Goal: Task Accomplishment & Management: Use online tool/utility

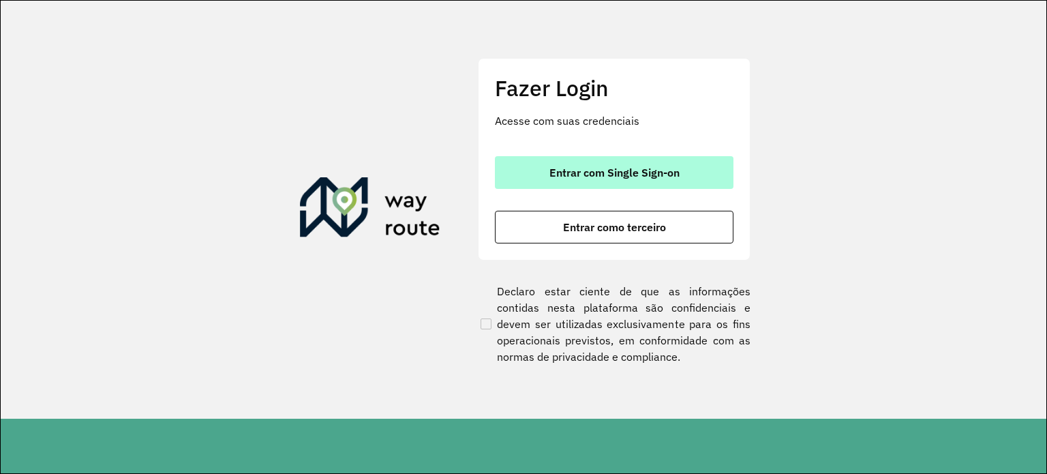
click at [610, 174] on span "Entrar com Single Sign-on" at bounding box center [615, 172] width 130 height 11
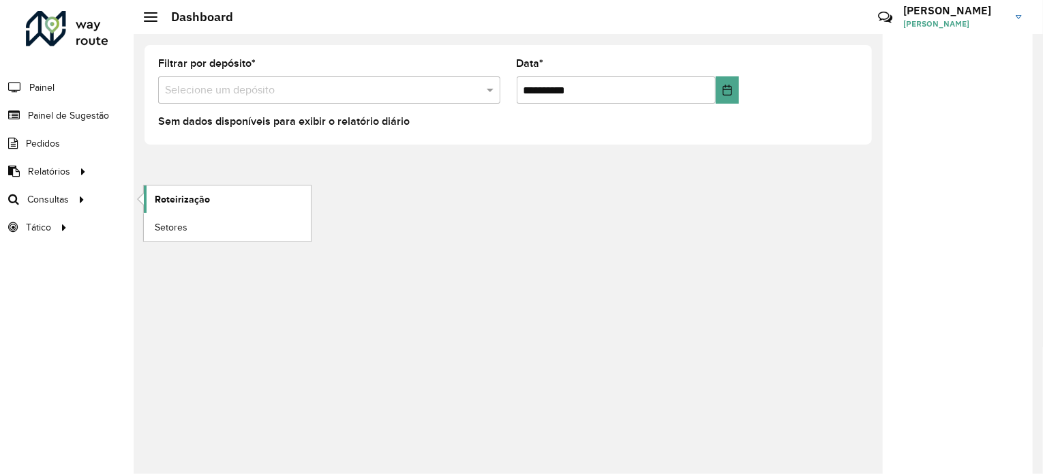
click at [218, 190] on link "Roteirização" at bounding box center [227, 198] width 167 height 27
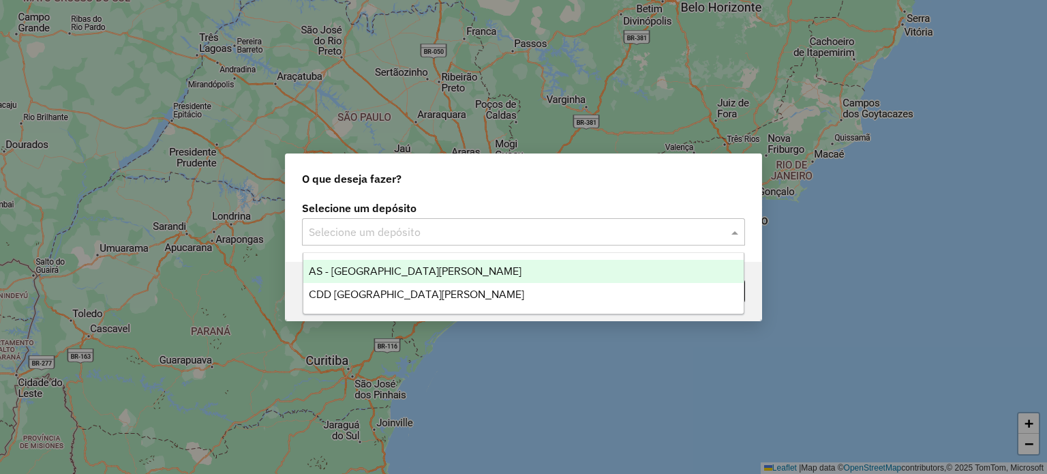
click at [330, 226] on input "text" at bounding box center [510, 232] width 402 height 16
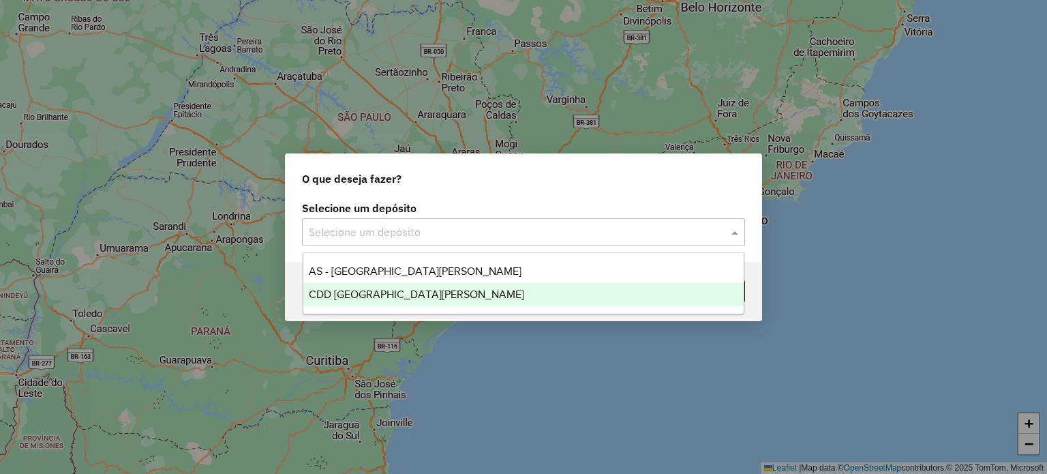
click at [346, 299] on div "CDD Santa Cruz do Sul" at bounding box center [523, 294] width 441 height 23
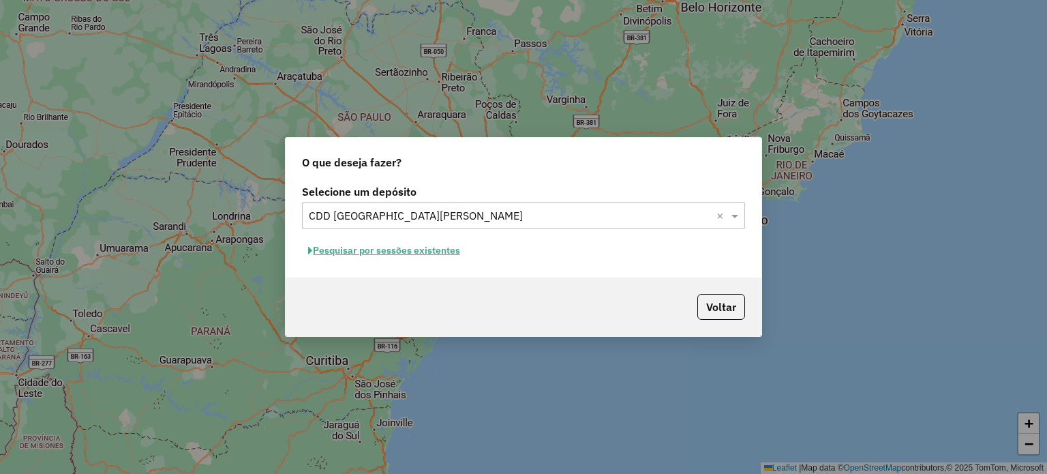
click at [387, 250] on button "Pesquisar por sessões existentes" at bounding box center [384, 250] width 164 height 21
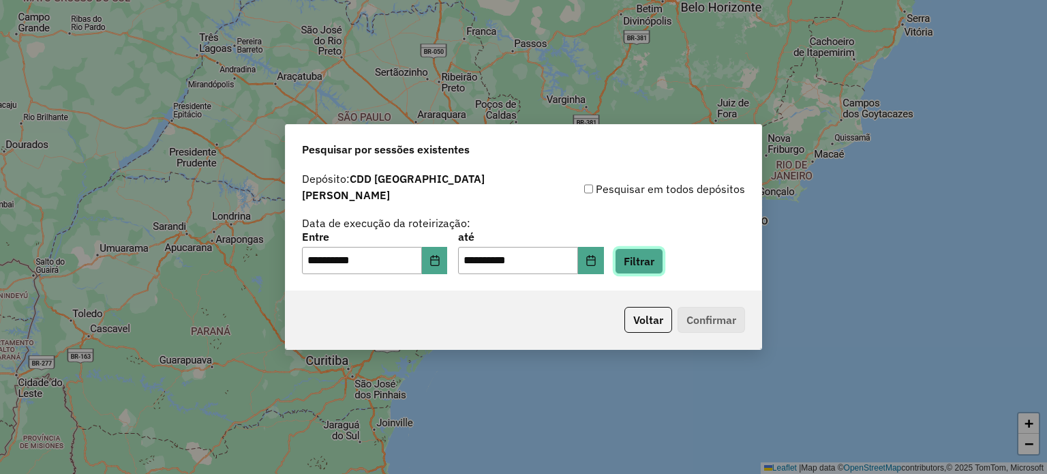
click at [635, 262] on button "Filtrar" at bounding box center [639, 261] width 48 height 26
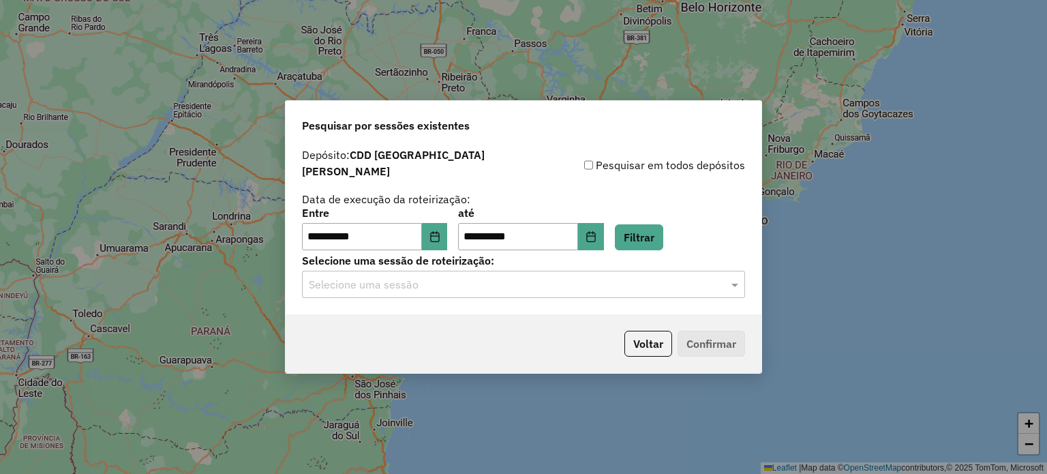
click at [401, 283] on input "text" at bounding box center [510, 285] width 402 height 16
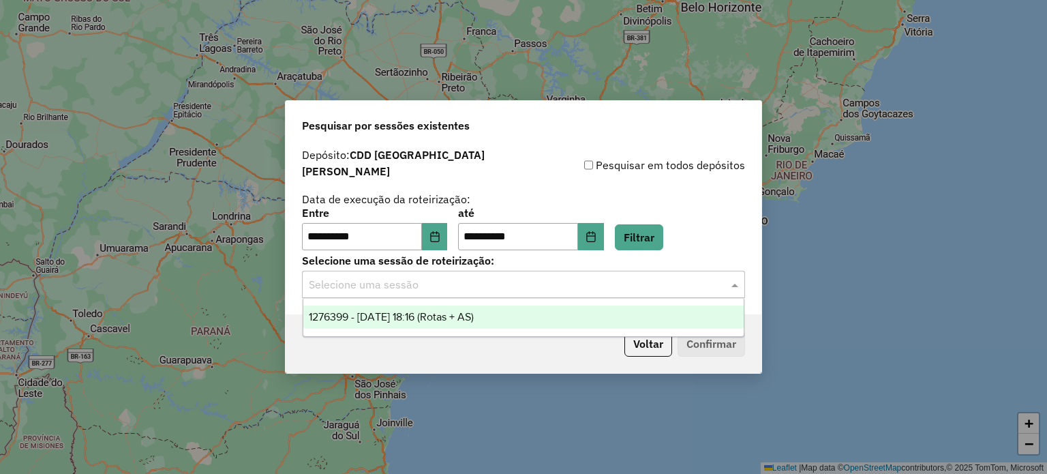
click at [398, 318] on span "1276399 - 16/09/2025 18:16 (Rotas + AS)" at bounding box center [391, 317] width 165 height 12
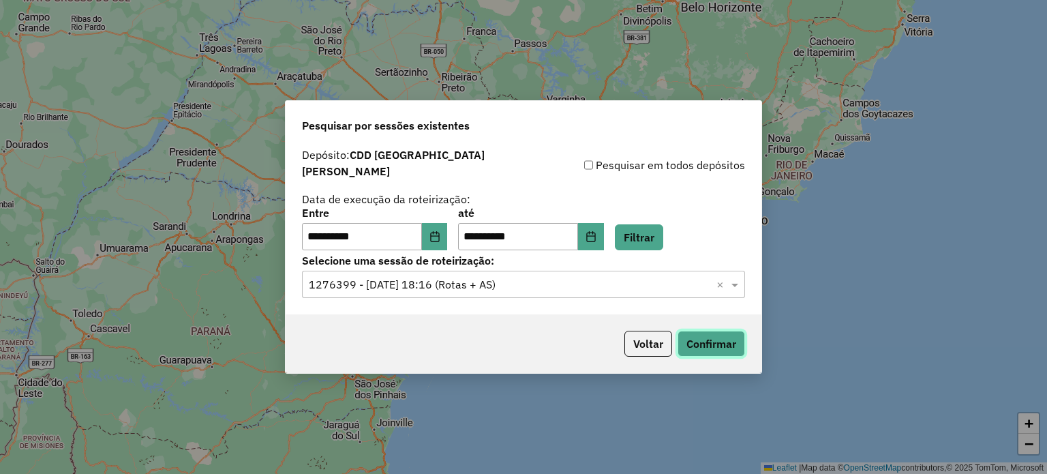
click at [695, 340] on button "Confirmar" at bounding box center [711, 344] width 67 height 26
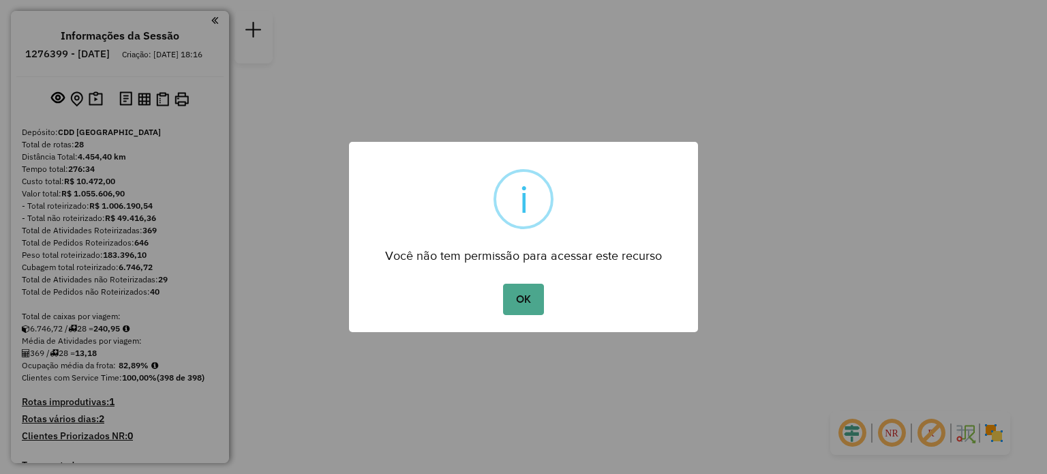
click at [521, 281] on div "OK No Cancel" at bounding box center [523, 299] width 349 height 38
click at [520, 287] on button "OK" at bounding box center [523, 299] width 40 height 31
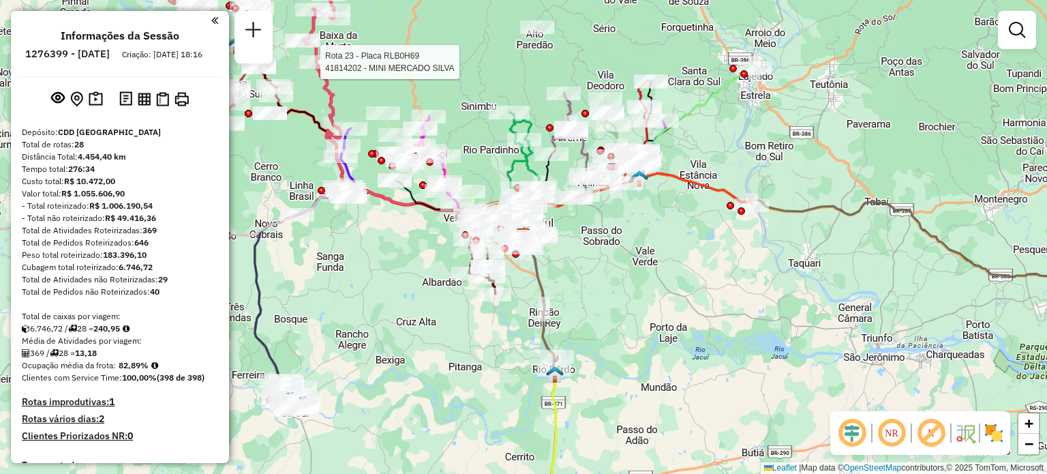
select select "**********"
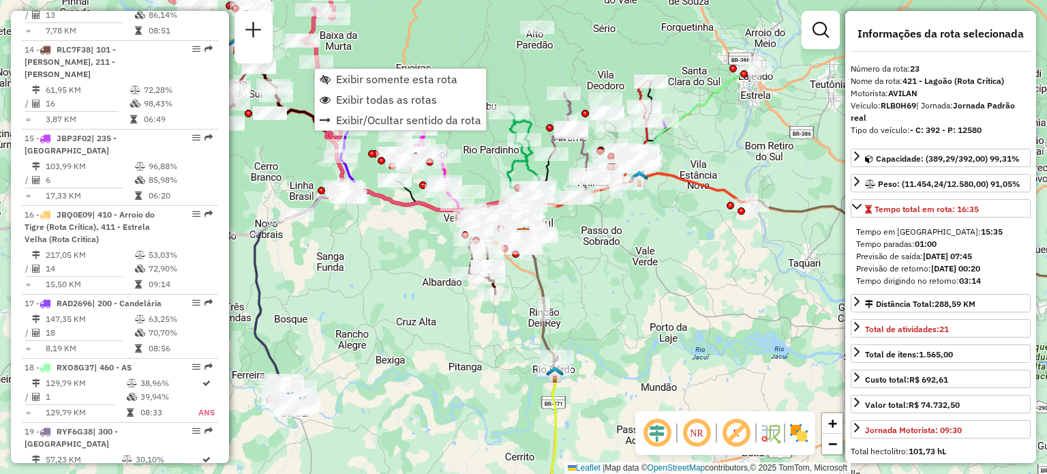
scroll to position [2141, 0]
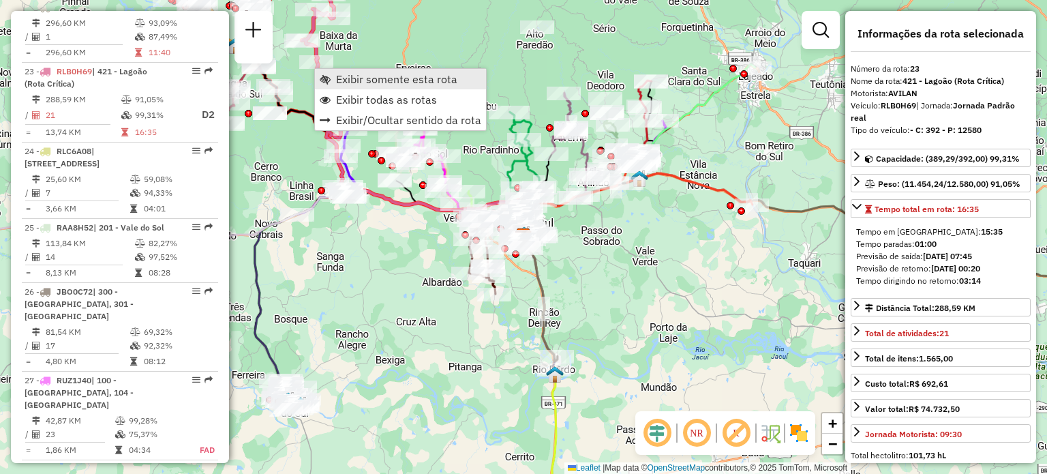
click at [351, 84] on span "Exibir somente esta rota" at bounding box center [396, 79] width 121 height 11
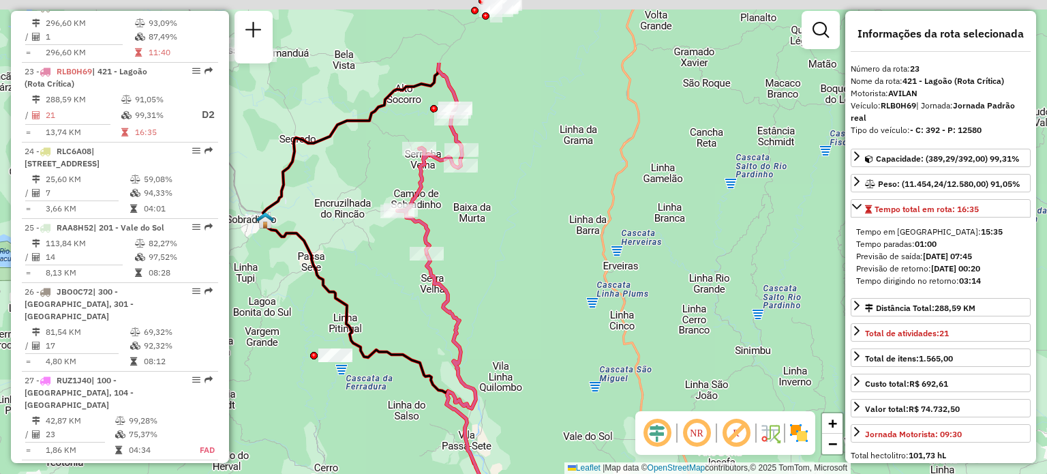
drag, startPoint x: 589, startPoint y: 207, endPoint x: 578, endPoint y: 346, distance: 140.2
click at [579, 346] on div "Janela de atendimento Grade de atendimento Capacidade Transportadoras Veículos …" at bounding box center [523, 237] width 1047 height 474
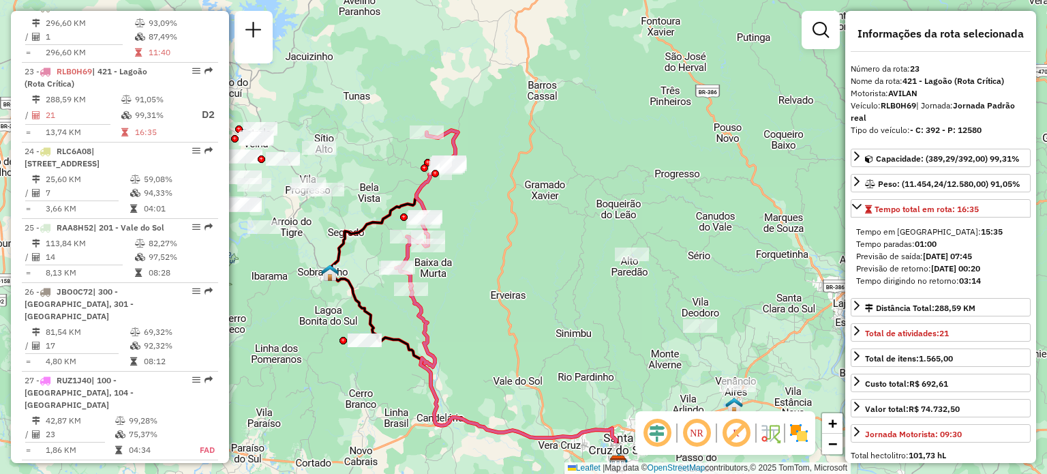
drag, startPoint x: 485, startPoint y: 302, endPoint x: 535, endPoint y: 217, distance: 98.5
click at [535, 217] on div "Janela de atendimento Grade de atendimento Capacidade Transportadoras Veículos …" at bounding box center [523, 237] width 1047 height 474
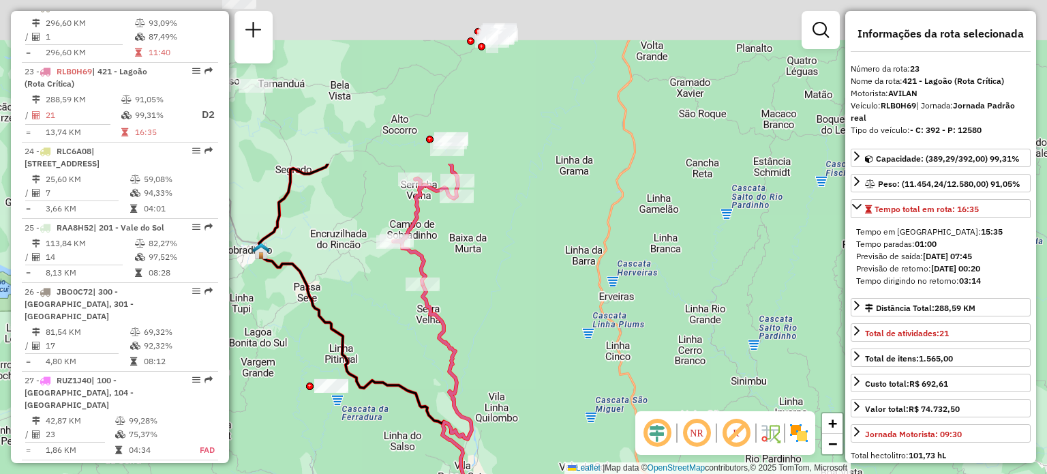
drag, startPoint x: 625, startPoint y: 122, endPoint x: 509, endPoint y: 371, distance: 274.5
click at [509, 371] on div "Janela de atendimento Grade de atendimento Capacidade Transportadoras Veículos …" at bounding box center [523, 237] width 1047 height 474
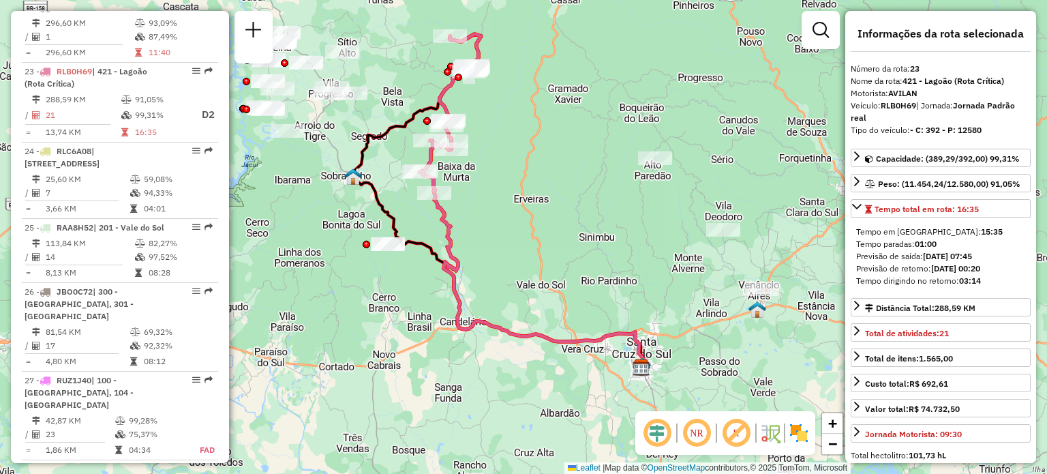
drag, startPoint x: 507, startPoint y: 376, endPoint x: 483, endPoint y: 223, distance: 155.3
click at [483, 223] on div "Janela de atendimento Grade de atendimento Capacidade Transportadoras Veículos …" at bounding box center [523, 237] width 1047 height 474
